Goal: Find specific page/section: Find specific page/section

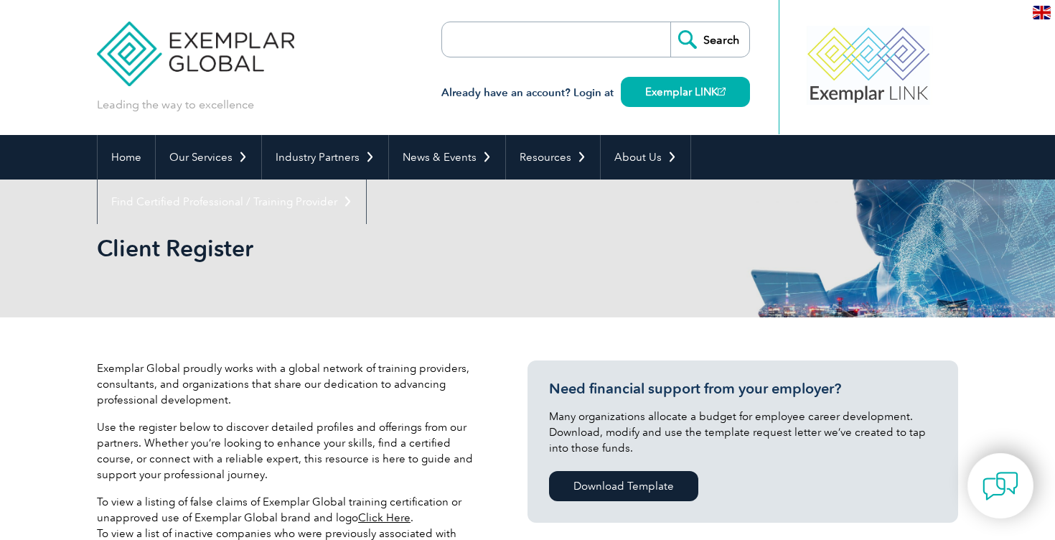
select select "[GEOGRAPHIC_DATA]"
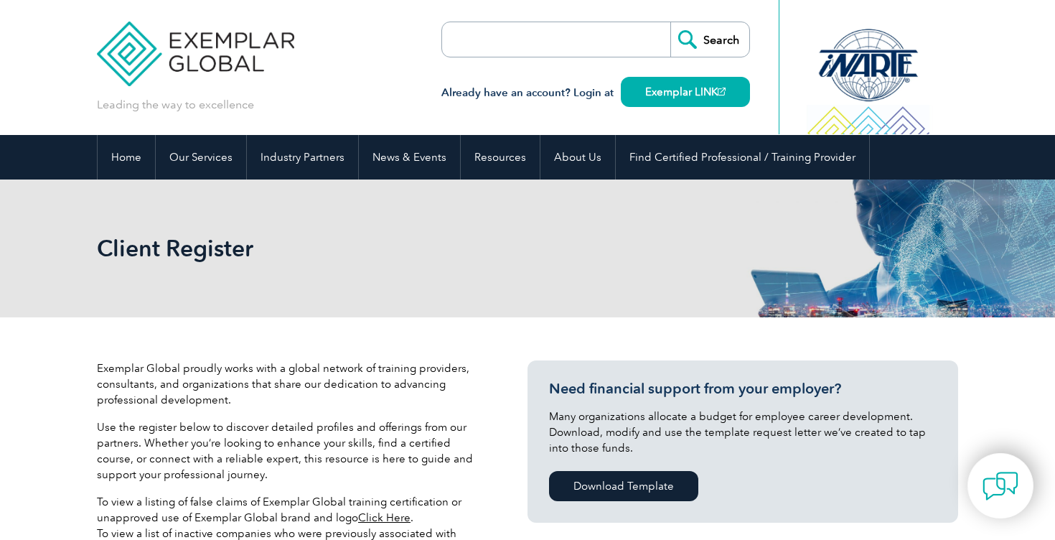
select select "[GEOGRAPHIC_DATA]"
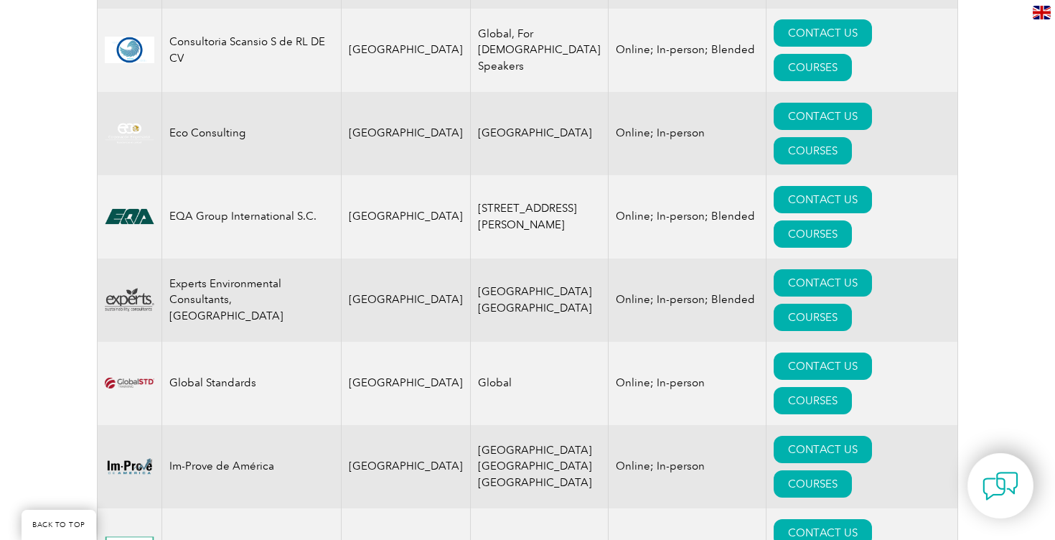
scroll to position [892, 0]
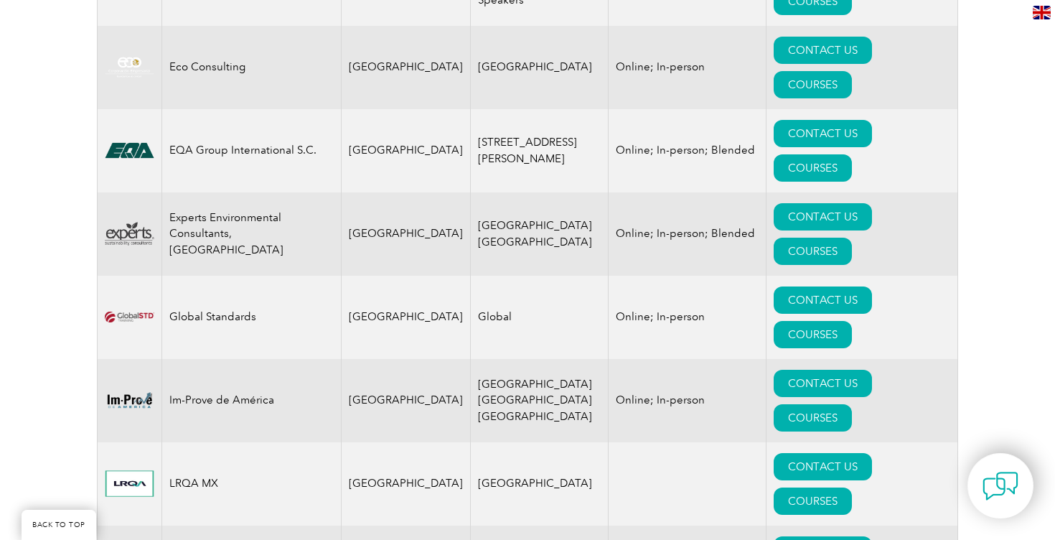
drag, startPoint x: 462, startPoint y: 424, endPoint x: 545, endPoint y: 426, distance: 83.3
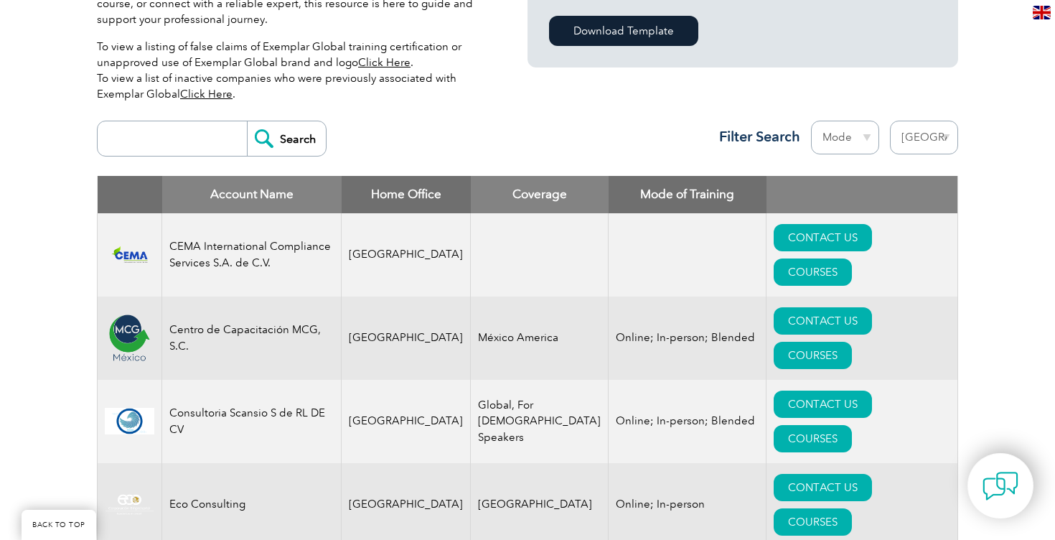
scroll to position [453, 0]
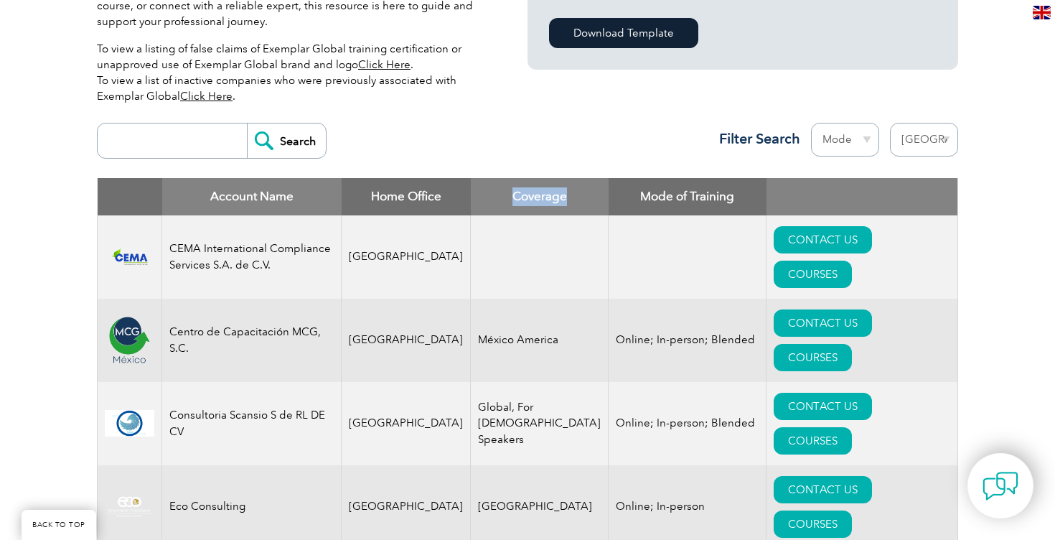
drag, startPoint x: 478, startPoint y: 196, endPoint x: 539, endPoint y: 192, distance: 61.1
click at [539, 192] on th "Coverage" at bounding box center [540, 196] width 138 height 37
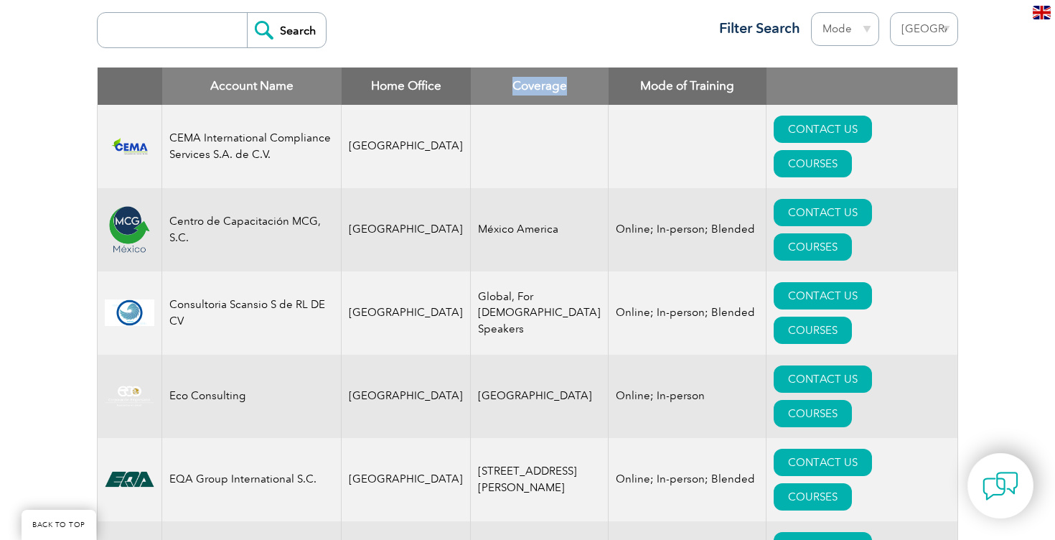
scroll to position [536, 0]
